Goal: Task Accomplishment & Management: Manage account settings

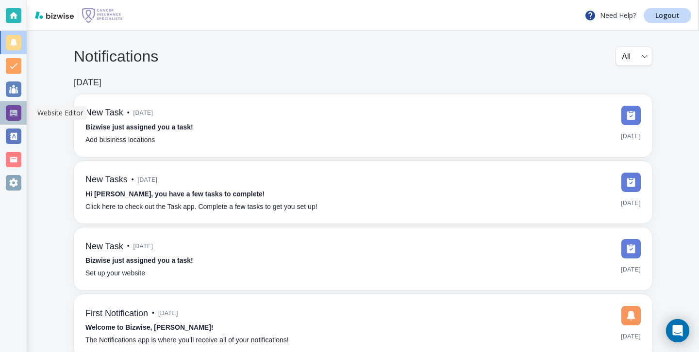
click at [9, 115] on div at bounding box center [14, 113] width 16 height 16
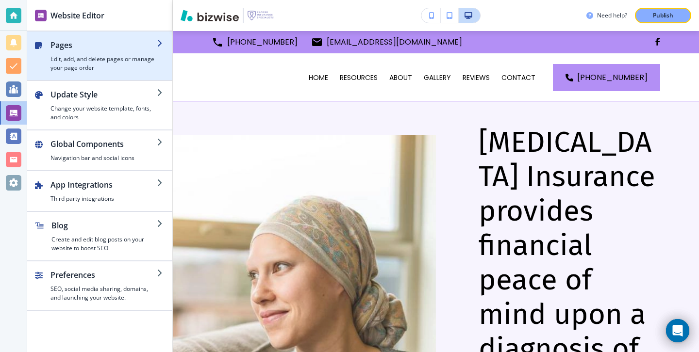
click at [92, 65] on h4 "Edit, add, and delete pages or manage your page order" at bounding box center [103, 63] width 106 height 17
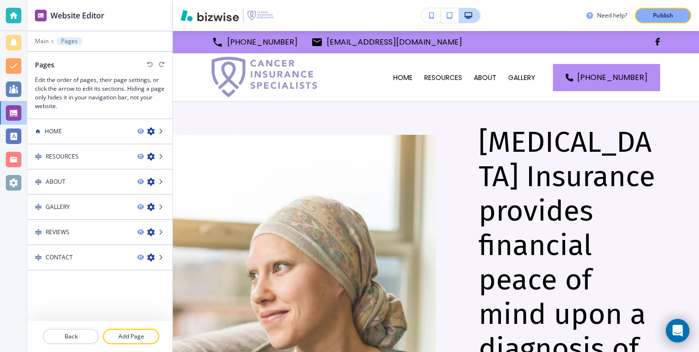
click at [36, 36] on div at bounding box center [99, 35] width 145 height 6
click at [37, 40] on p "Main" at bounding box center [42, 41] width 14 height 7
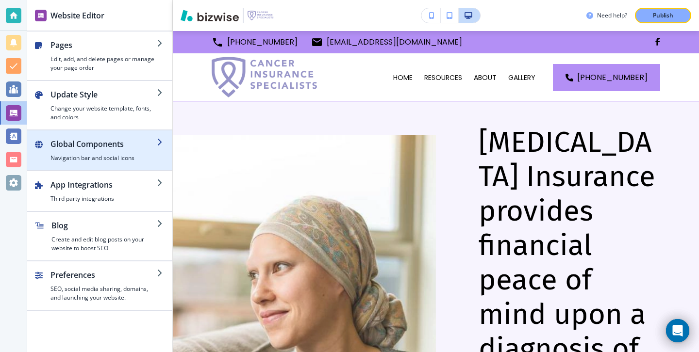
click at [94, 161] on h4 "Navigation bar and social icons" at bounding box center [103, 158] width 106 height 9
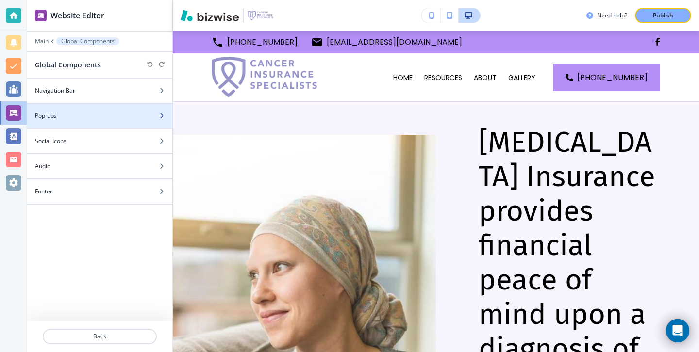
click at [97, 125] on div at bounding box center [99, 124] width 145 height 8
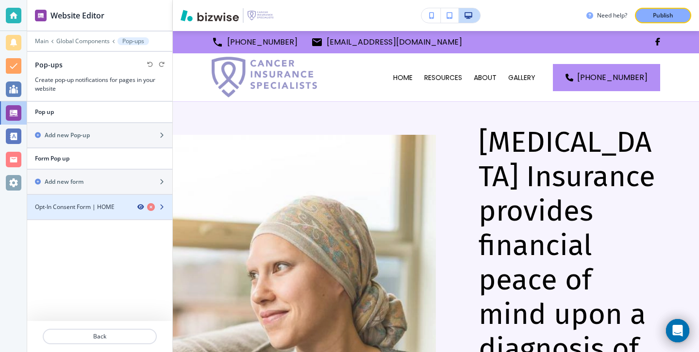
click at [140, 207] on icon "button" at bounding box center [140, 207] width 6 height 6
click at [139, 207] on icon "button" at bounding box center [140, 207] width 6 height 6
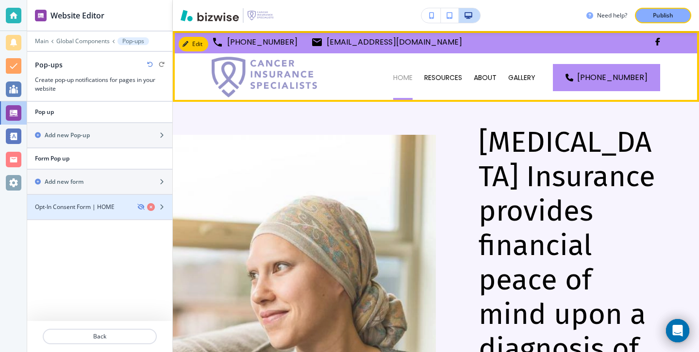
click at [393, 79] on p "HOME" at bounding box center [402, 78] width 19 height 10
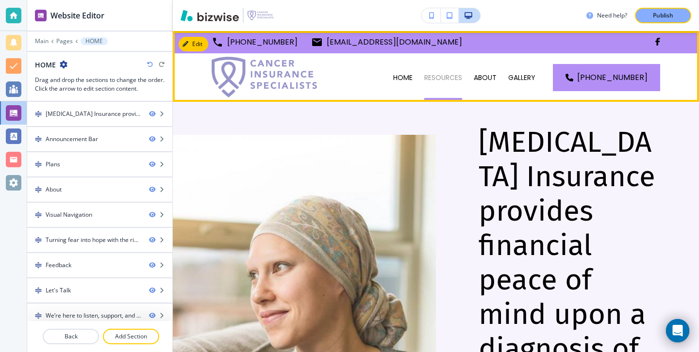
click at [424, 74] on p "RESOURCES" at bounding box center [443, 78] width 38 height 10
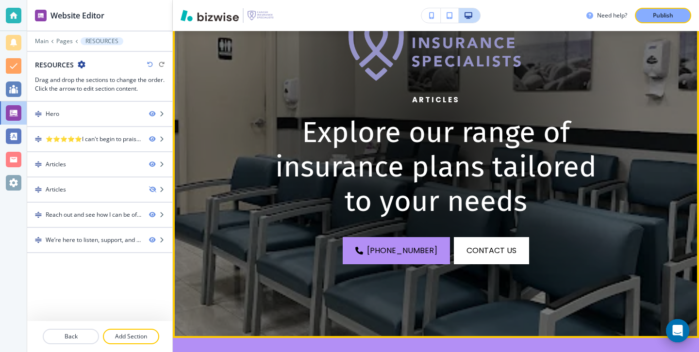
scroll to position [8, 0]
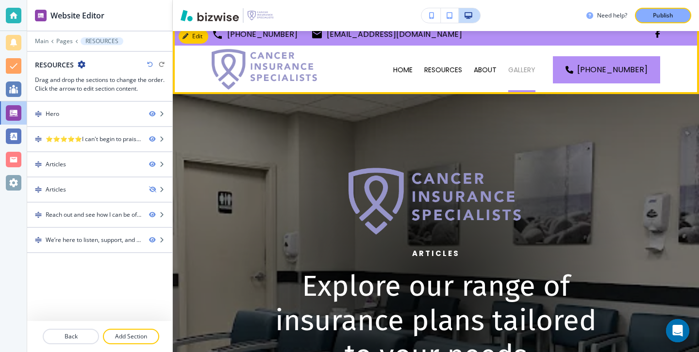
click at [508, 73] on p "GALLERY" at bounding box center [521, 70] width 27 height 10
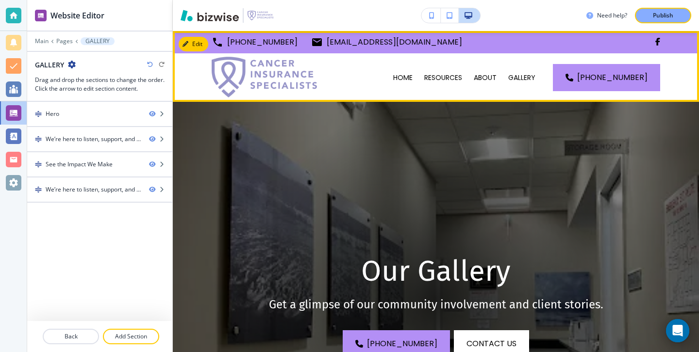
click at [468, 71] on div "ABOUT" at bounding box center [485, 77] width 34 height 49
click at [474, 73] on p "ABOUT" at bounding box center [485, 78] width 23 height 10
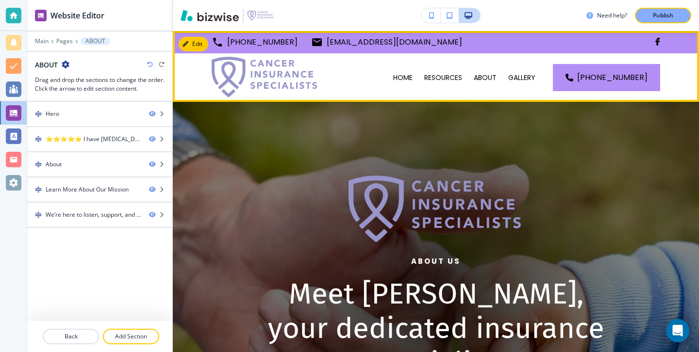
click at [490, 121] on p "REVIEWS" at bounding box center [475, 126] width 27 height 10
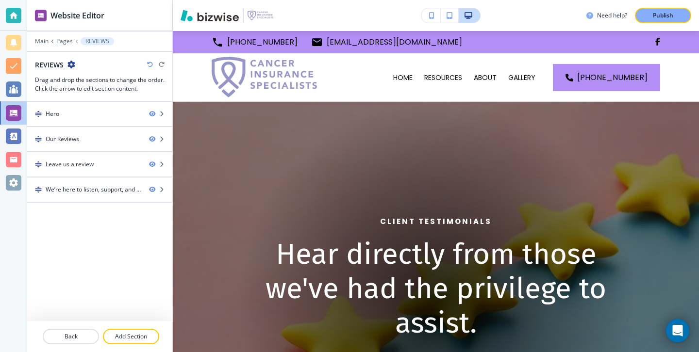
click at [439, 14] on button "button" at bounding box center [430, 15] width 19 height 15
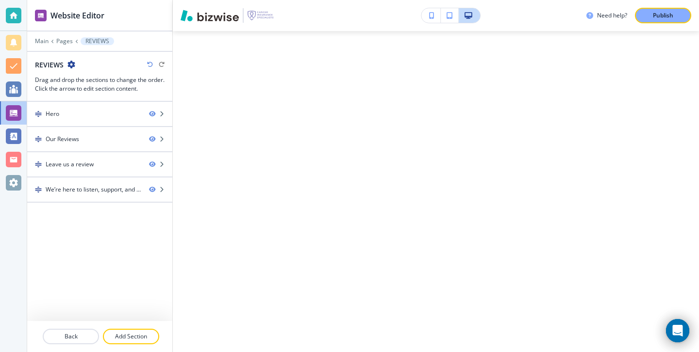
click at [430, 13] on icon "button" at bounding box center [431, 15] width 5 height 7
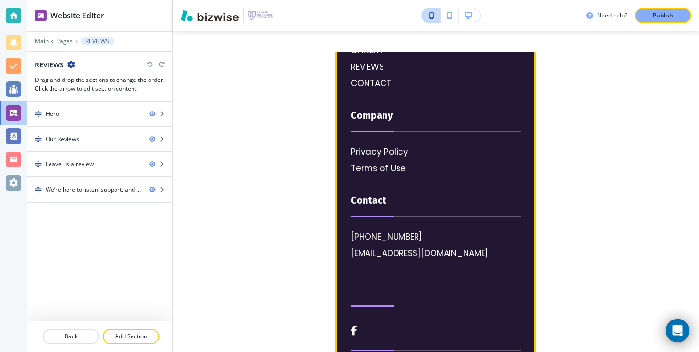
scroll to position [2408, 0]
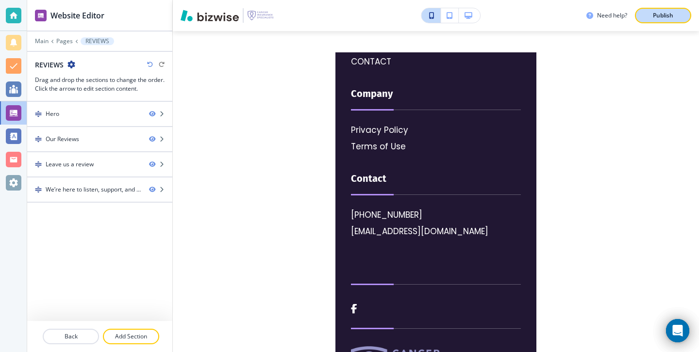
click at [652, 15] on div "Publish" at bounding box center [662, 15] width 31 height 9
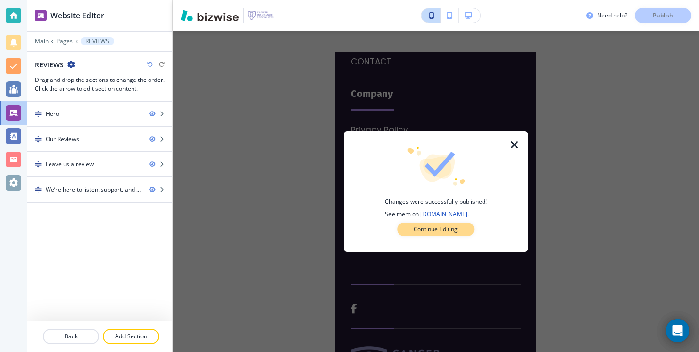
click at [468, 223] on button "Continue Editing" at bounding box center [435, 230] width 77 height 14
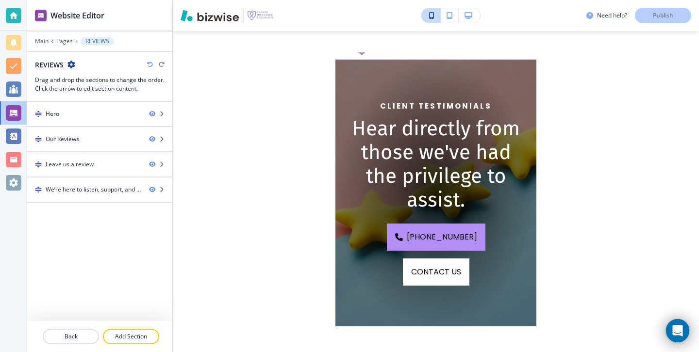
scroll to position [0, 0]
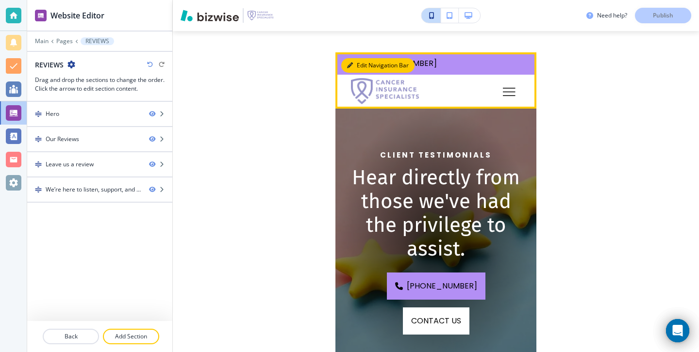
click at [360, 59] on button "Edit Navigation Bar" at bounding box center [377, 65] width 73 height 15
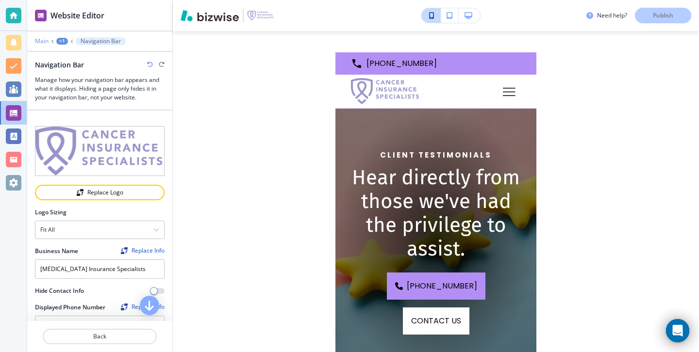
click at [45, 38] on p "Main" at bounding box center [42, 41] width 14 height 7
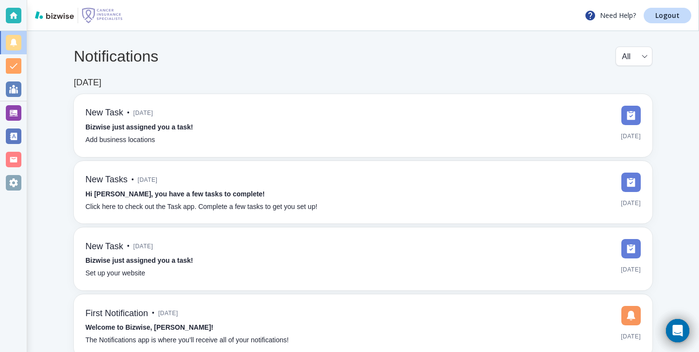
click at [27, 115] on div at bounding box center [13, 176] width 27 height 352
click at [25, 114] on div at bounding box center [13, 112] width 27 height 23
